Goal: Task Accomplishment & Management: Manage account settings

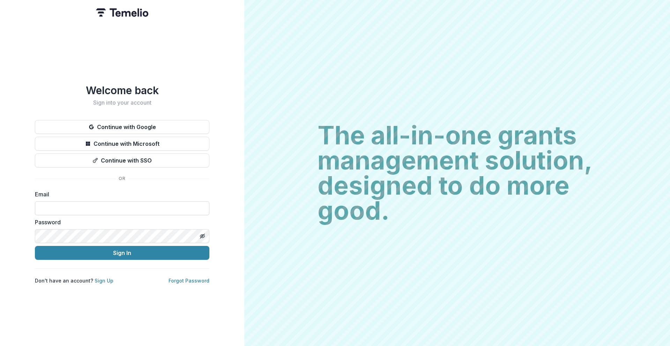
click at [133, 209] on input at bounding box center [122, 208] width 174 height 14
type input "**********"
click at [202, 236] on icon "Toggle password visibility" at bounding box center [203, 237] width 3 height 2
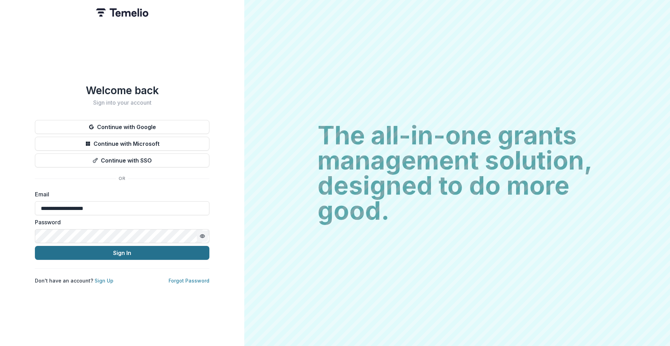
click at [181, 250] on button "Sign In" at bounding box center [122, 253] width 174 height 14
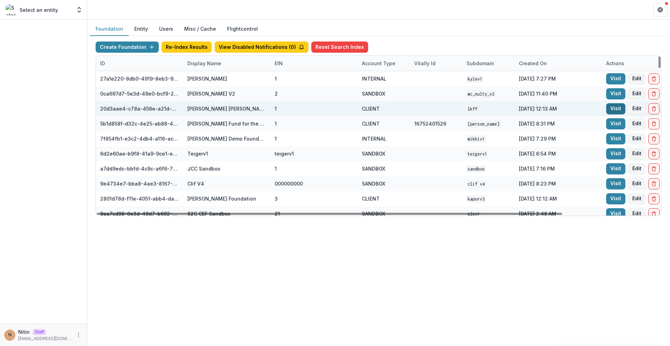
click at [622, 108] on link "Visit" at bounding box center [615, 108] width 19 height 11
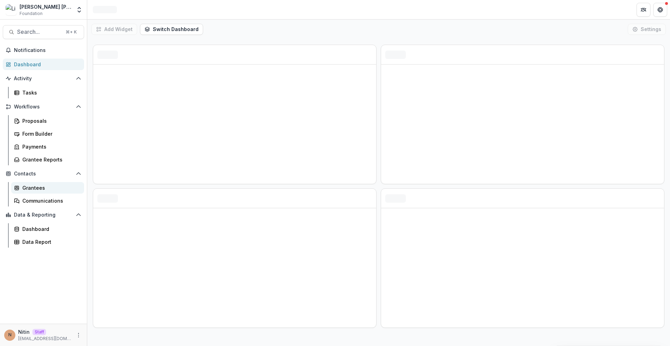
click at [45, 186] on div "Grantees" at bounding box center [50, 187] width 56 height 7
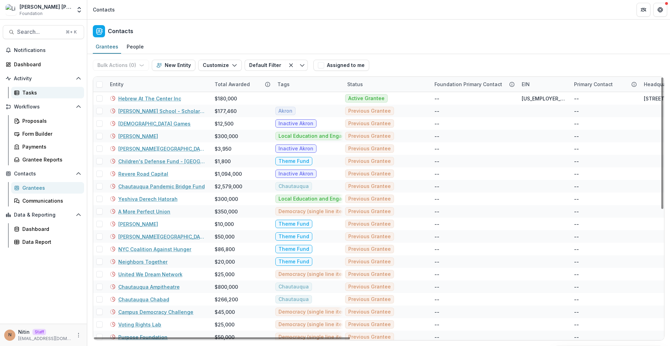
click at [65, 94] on div "Tasks" at bounding box center [50, 92] width 56 height 7
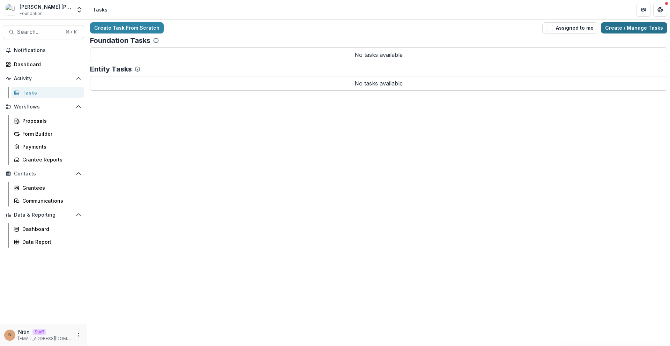
click at [633, 28] on link "Create / Manage Tasks" at bounding box center [634, 27] width 66 height 11
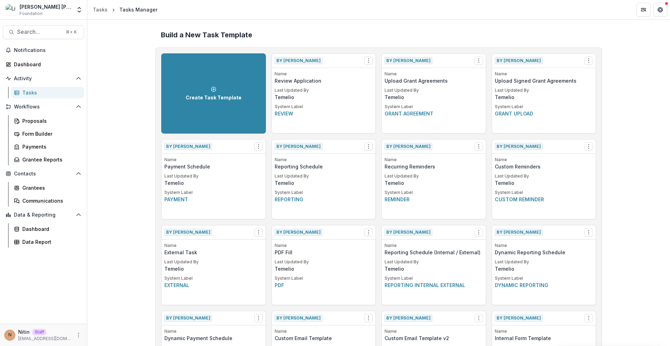
drag, startPoint x: 283, startPoint y: 77, endPoint x: 358, endPoint y: 107, distance: 81.6
click at [352, 94] on div "Name Review Application Last Updated By Temelio System Label Review" at bounding box center [324, 102] width 104 height 62
click at [359, 107] on p "System Label" at bounding box center [324, 107] width 98 height 6
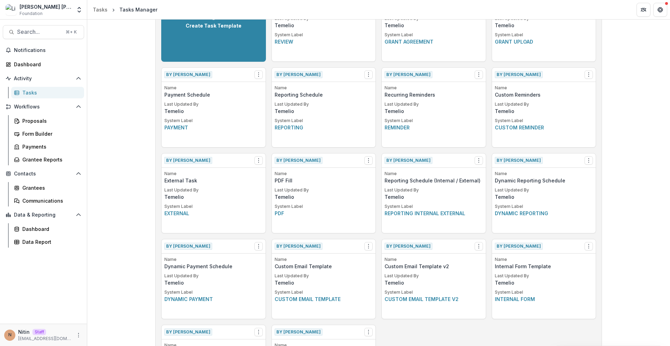
scroll to position [240, 0]
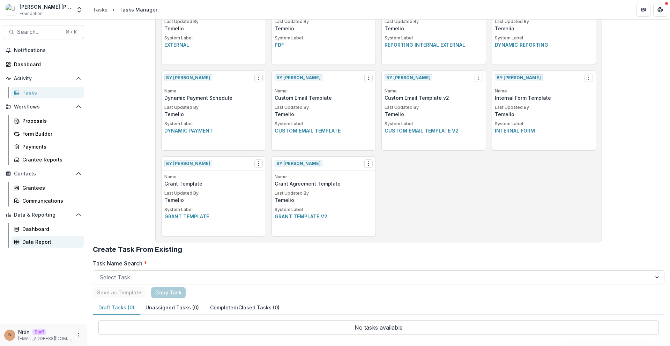
click at [45, 246] on link "Data Report" at bounding box center [47, 242] width 73 height 12
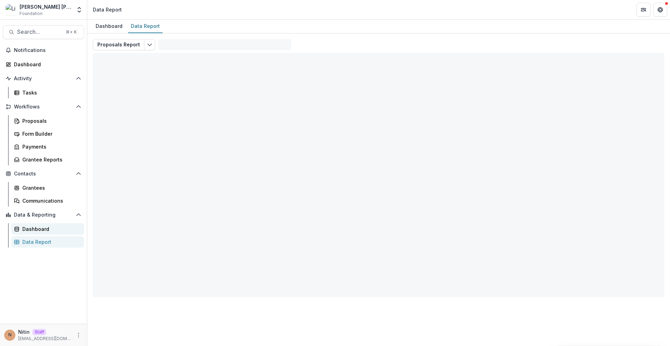
click at [44, 232] on div "Dashboard" at bounding box center [50, 228] width 56 height 7
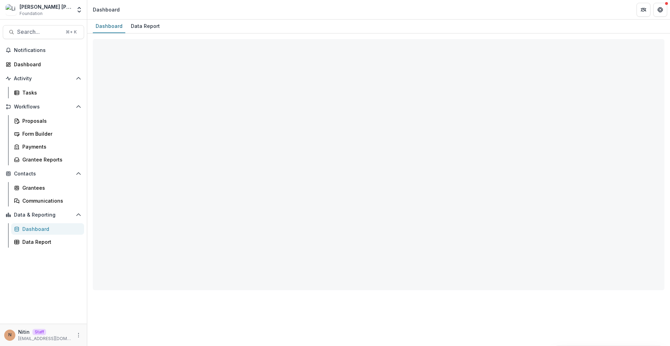
select select "**********"
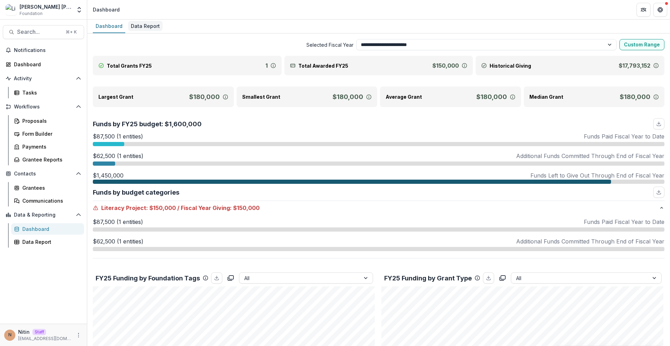
click at [141, 27] on div "Data Report" at bounding box center [145, 26] width 35 height 10
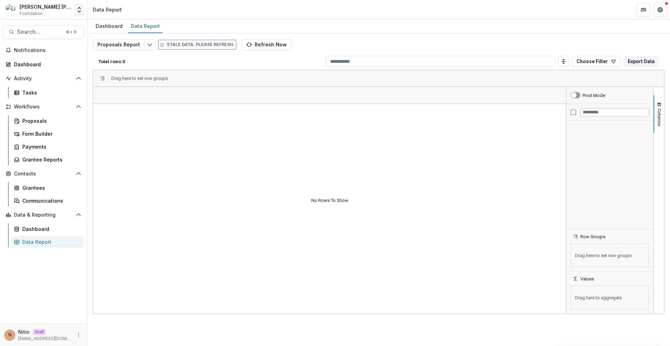
click at [78, 10] on icon "Open entity switcher" at bounding box center [79, 9] width 7 height 7
click at [61, 31] on link "Admin Settings" at bounding box center [44, 27] width 84 height 12
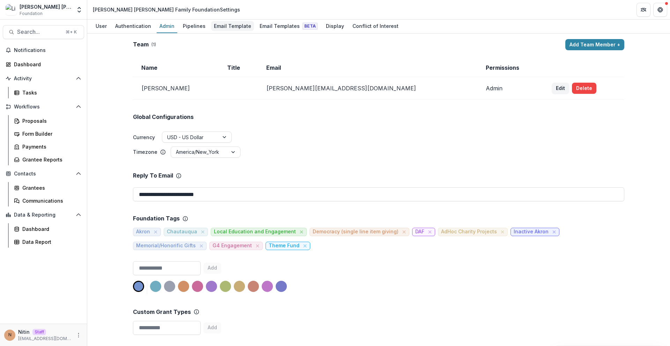
click at [234, 25] on div "Email Template" at bounding box center [232, 26] width 43 height 10
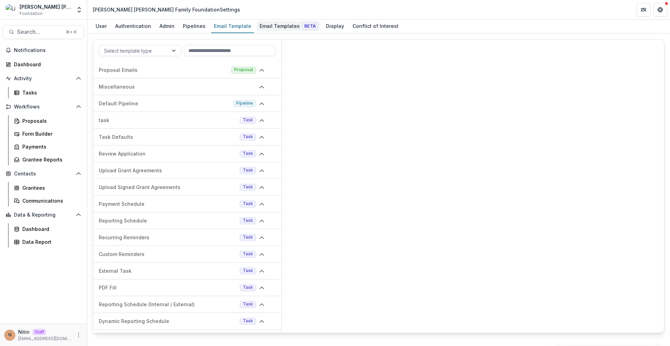
click at [270, 27] on div "Email Templates Beta" at bounding box center [289, 26] width 64 height 10
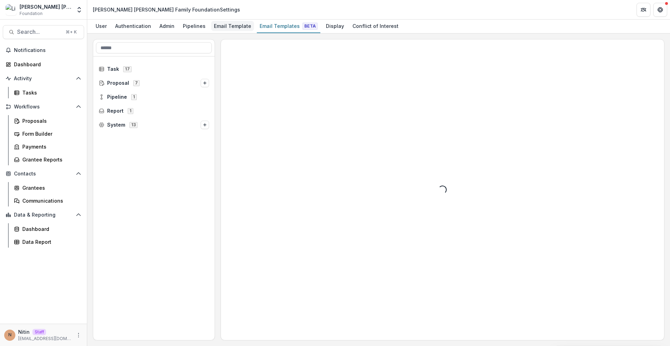
click at [231, 24] on div "Email Template" at bounding box center [232, 26] width 43 height 10
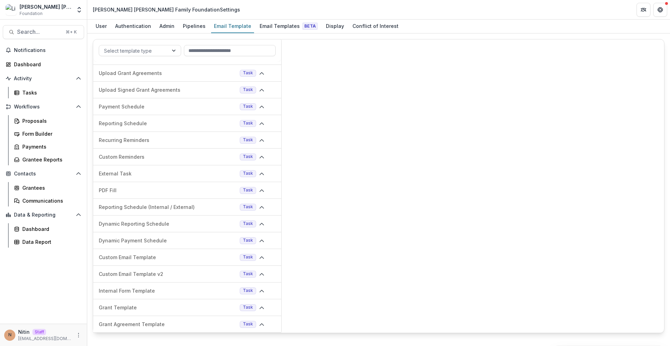
scroll to position [42, 0]
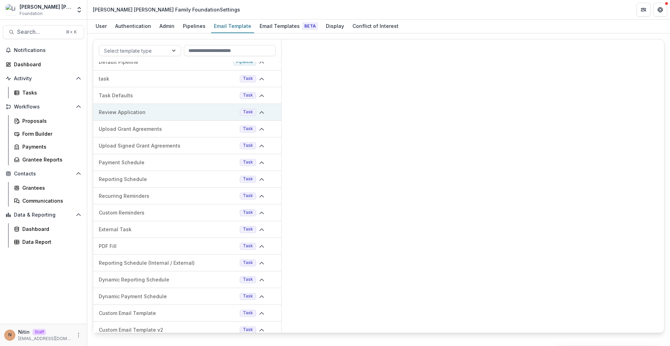
click at [209, 104] on div "Review Application Task" at bounding box center [187, 112] width 188 height 17
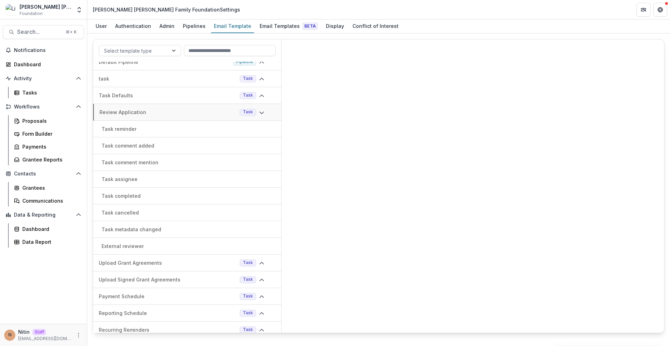
click at [181, 123] on div "Task reminder" at bounding box center [187, 129] width 188 height 17
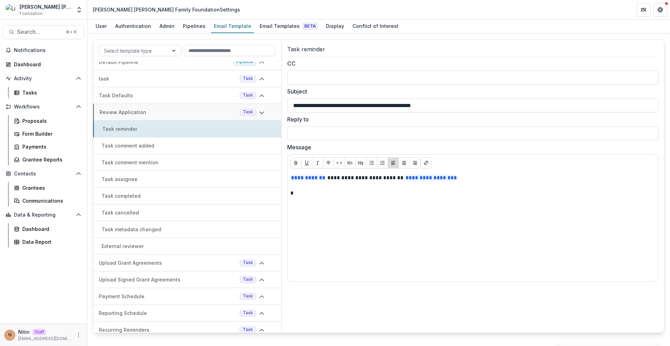
click at [179, 136] on div "Task reminder" at bounding box center [187, 129] width 188 height 17
click at [268, 30] on div "Email Templates Beta" at bounding box center [289, 26] width 64 height 10
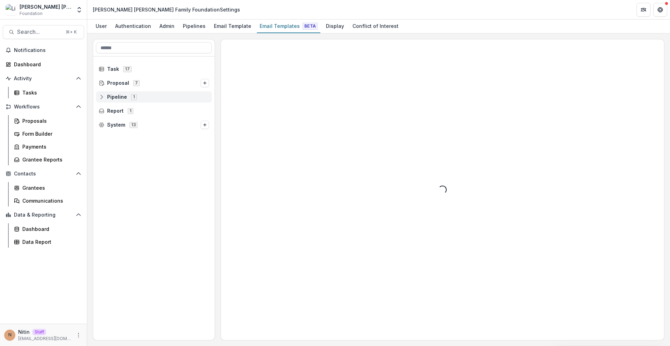
click at [154, 95] on span "Pipeline 1" at bounding box center [154, 97] width 110 height 6
click at [155, 104] on div "Default Pipeline 11" at bounding box center [153, 111] width 121 height 14
click at [155, 108] on div "11" at bounding box center [160, 111] width 10 height 6
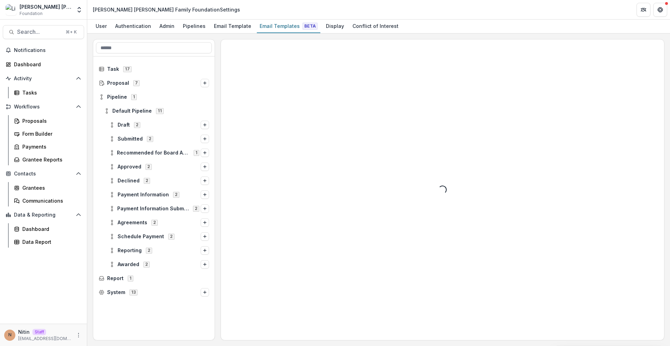
click at [152, 119] on div "Draft 2" at bounding box center [153, 125] width 121 height 14
click at [152, 119] on div "Draft 2" at bounding box center [158, 124] width 105 height 11
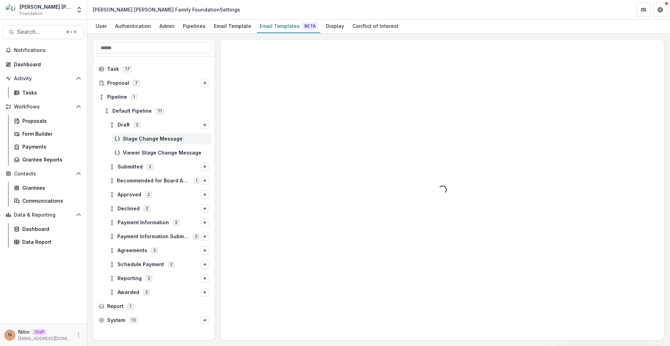
click at [148, 138] on span "Stage Change Message" at bounding box center [166, 139] width 86 height 6
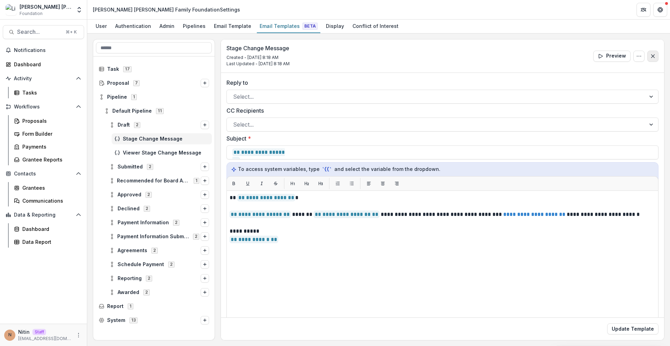
click at [654, 59] on button "Close" at bounding box center [652, 56] width 11 height 11
